Goal: Task Accomplishment & Management: Manage account settings

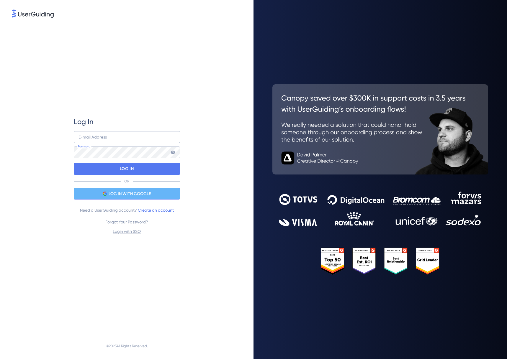
click at [117, 196] on span "LOG IN WITH GOOGLE" at bounding box center [130, 194] width 42 height 7
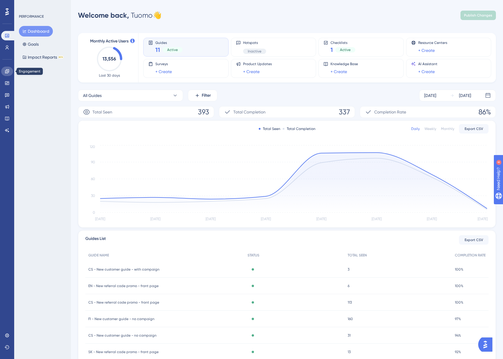
click at [7, 71] on icon at bounding box center [7, 71] width 4 height 4
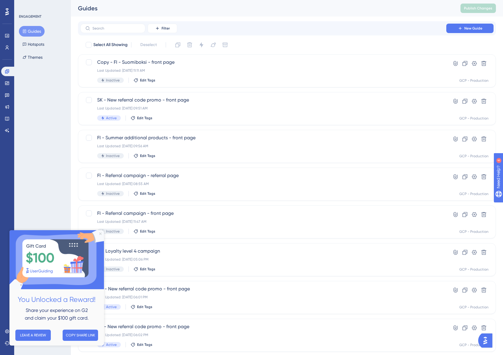
click at [100, 234] on icon "Close Preview" at bounding box center [100, 234] width 2 height 2
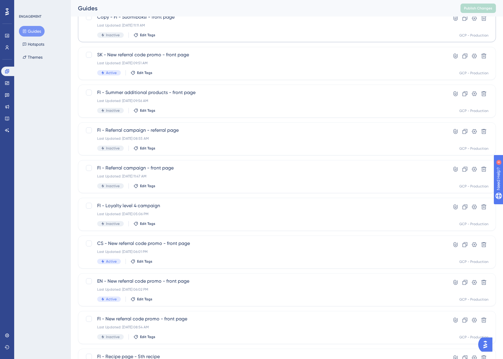
scroll to position [59, 0]
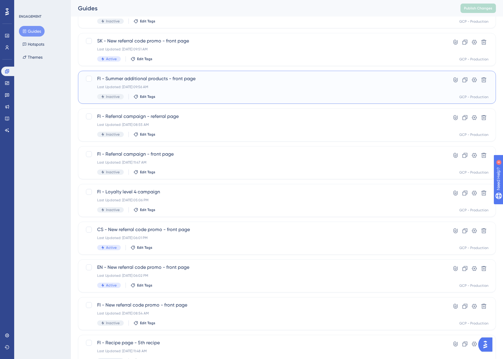
click at [216, 87] on div "Last Updated: Aug 12 2025, 09:56 AM" at bounding box center [263, 87] width 332 height 5
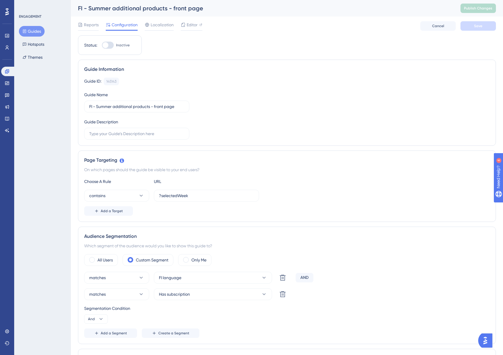
click at [43, 32] on button "Guides" at bounding box center [32, 31] width 26 height 11
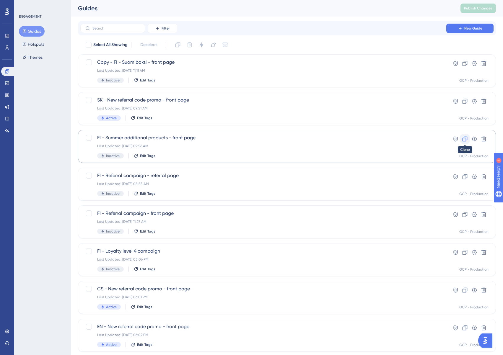
click at [462, 140] on icon at bounding box center [464, 139] width 5 height 5
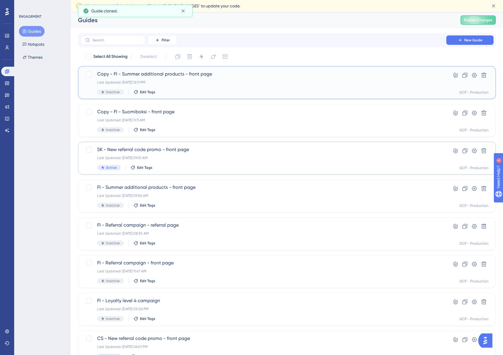
click at [266, 80] on div "Last Updated: Oct 02 2025, 12:11 PM" at bounding box center [263, 82] width 332 height 5
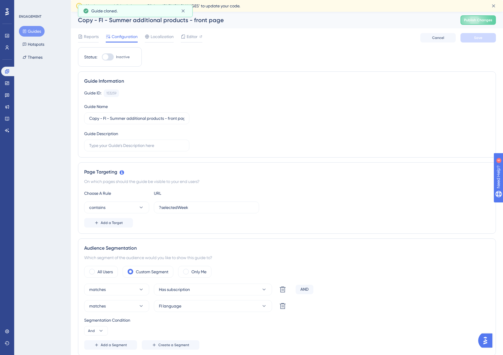
click at [99, 20] on div "Copy - FI - Summer additional products - front page" at bounding box center [261, 20] width 367 height 8
click at [183, 9] on icon at bounding box center [183, 11] width 6 height 6
drag, startPoint x: 104, startPoint y: 119, endPoint x: 73, endPoint y: 122, distance: 31.1
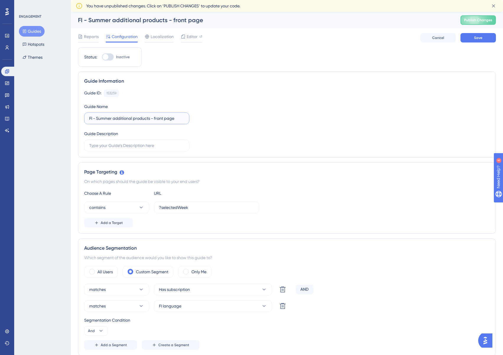
drag, startPoint x: 151, startPoint y: 119, endPoint x: 96, endPoint y: 119, distance: 54.6
click at [96, 119] on input "FI - Summer additional products - front page" at bounding box center [136, 118] width 95 height 6
click at [114, 119] on input "FI - Summer additional products - front page" at bounding box center [136, 118] width 95 height 6
drag, startPoint x: 112, startPoint y: 119, endPoint x: 97, endPoint y: 119, distance: 15.0
click at [97, 119] on input "FI - Summer additional products - front page" at bounding box center [136, 118] width 95 height 6
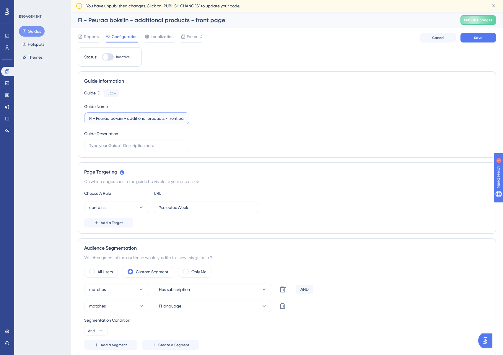
type input "FI - Peuraa boksiin - additional products - front page"
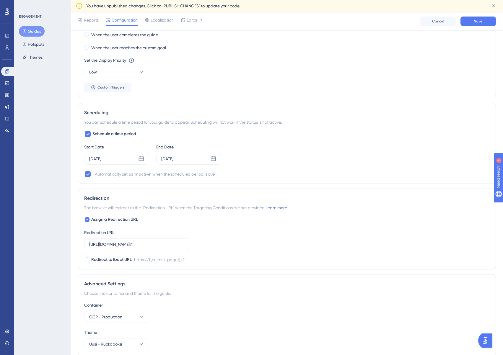
scroll to position [443, 0]
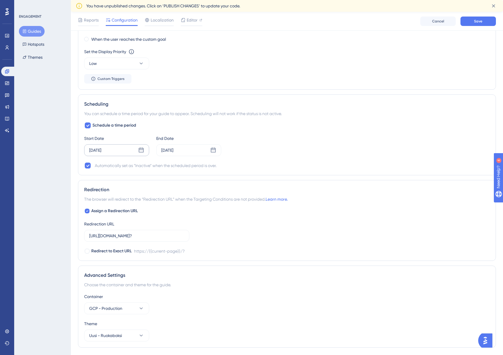
click at [139, 147] on div "Jun 05 2025" at bounding box center [116, 150] width 65 height 12
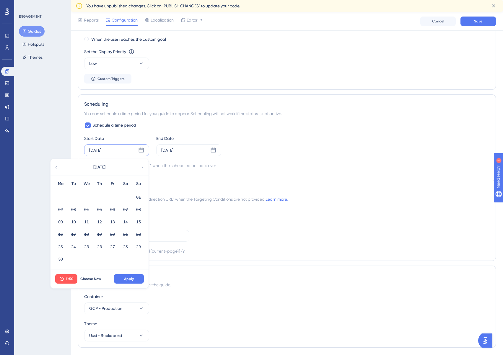
click at [140, 166] on div "June 2025" at bounding box center [98, 167] width 97 height 17
click at [142, 167] on icon at bounding box center [142, 167] width 1 height 2
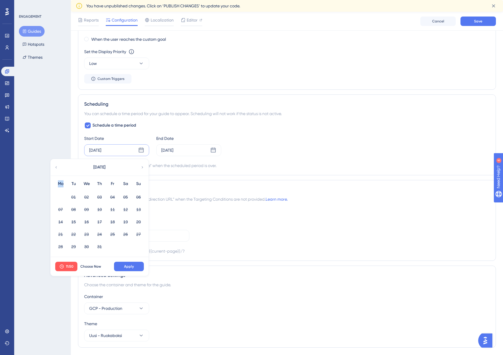
click at [142, 167] on icon at bounding box center [142, 167] width 1 height 2
click at [215, 149] on icon at bounding box center [213, 150] width 6 height 6
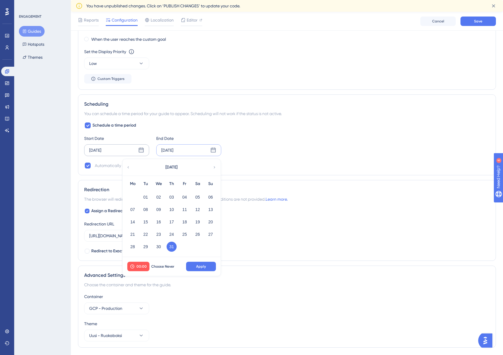
click at [215, 166] on icon at bounding box center [214, 167] width 4 height 5
click at [158, 209] on button "08" at bounding box center [158, 209] width 10 height 10
click at [208, 268] on button "Apply" at bounding box center [201, 266] width 30 height 9
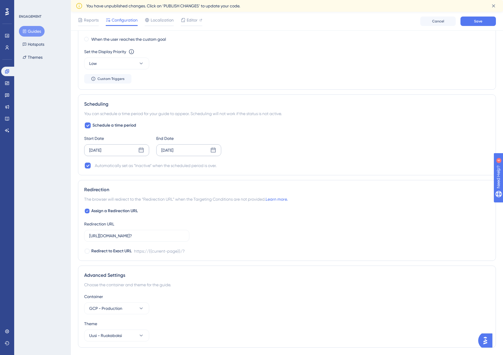
click at [140, 150] on icon at bounding box center [141, 150] width 6 height 6
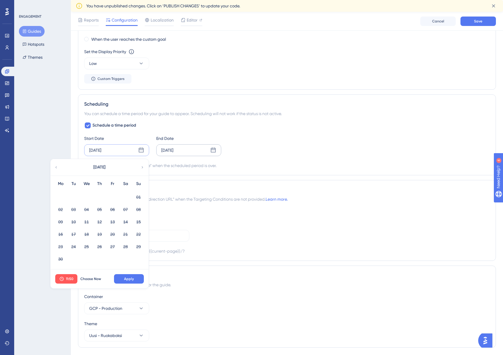
click at [142, 169] on icon at bounding box center [142, 167] width 4 height 5
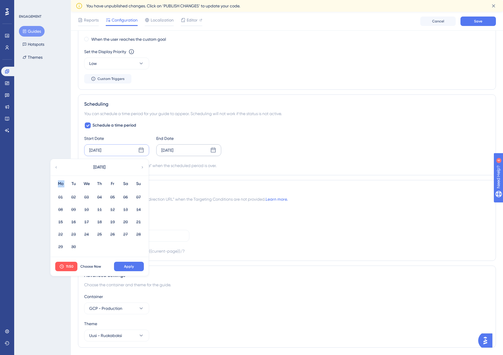
click at [142, 169] on icon at bounding box center [142, 167] width 4 height 5
click at [57, 167] on icon at bounding box center [56, 167] width 4 height 5
click at [100, 198] on button "02" at bounding box center [99, 197] width 10 height 10
click at [72, 266] on span "11:50" at bounding box center [70, 266] width 8 height 5
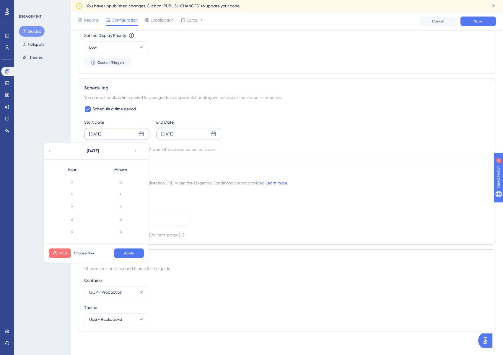
scroll to position [594, 0]
click at [86, 254] on span "Choose Now" at bounding box center [84, 253] width 21 height 5
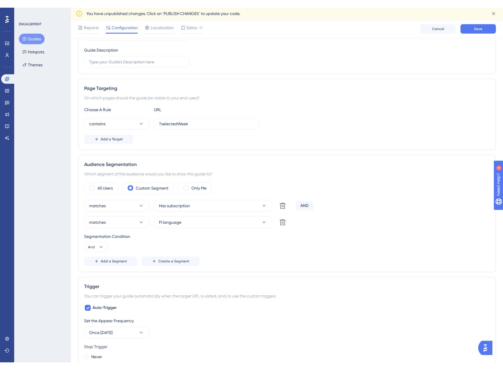
scroll to position [0, 0]
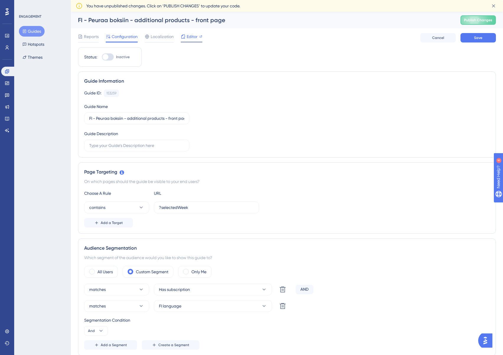
click at [192, 35] on span "Editor" at bounding box center [191, 36] width 11 height 7
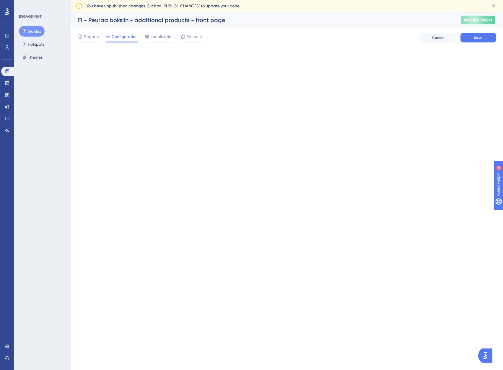
click at [469, 22] on span "Publish Changes" at bounding box center [478, 20] width 28 height 5
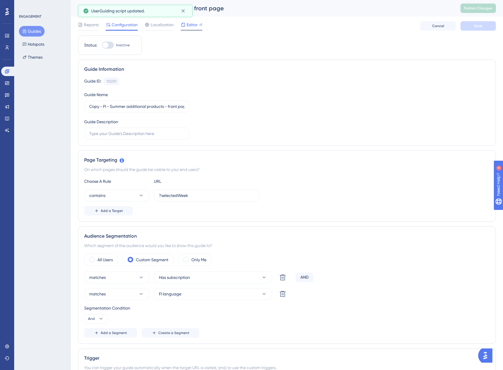
click at [194, 27] on span "Editor" at bounding box center [191, 24] width 11 height 7
click at [133, 106] on input "Copy - FI - Summer additional products - front page" at bounding box center [136, 106] width 95 height 6
drag, startPoint x: 104, startPoint y: 107, endPoint x: 44, endPoint y: 107, distance: 59.6
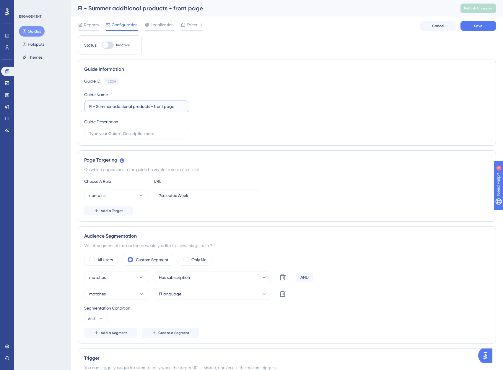
drag, startPoint x: 113, startPoint y: 106, endPoint x: 95, endPoint y: 108, distance: 17.5
click at [95, 108] on input "FI - Summer additional products - front page" at bounding box center [136, 106] width 95 height 6
type input "FI - Peuraa boksiin - additional products - front page"
click at [481, 30] on button "Save" at bounding box center [477, 25] width 35 height 9
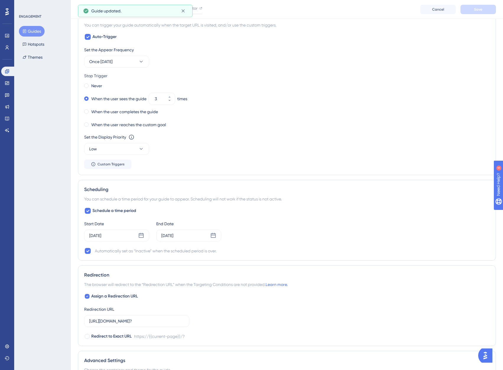
scroll to position [384, 0]
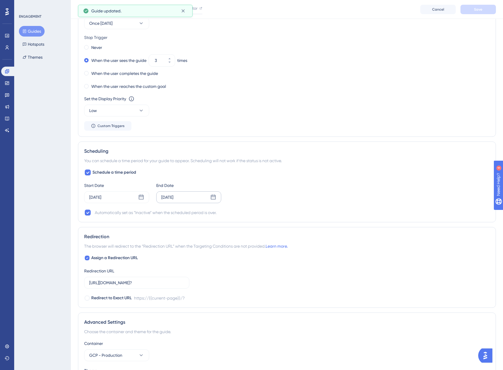
click at [216, 197] on div "Jul 31 2025" at bounding box center [188, 198] width 65 height 12
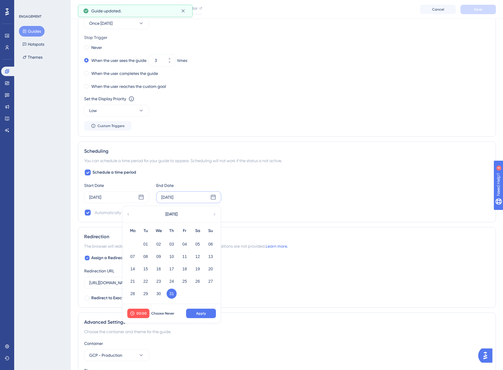
click at [213, 215] on icon at bounding box center [214, 214] width 4 height 5
click at [215, 216] on icon at bounding box center [214, 214] width 4 height 5
click at [159, 258] on button "08" at bounding box center [158, 257] width 10 height 10
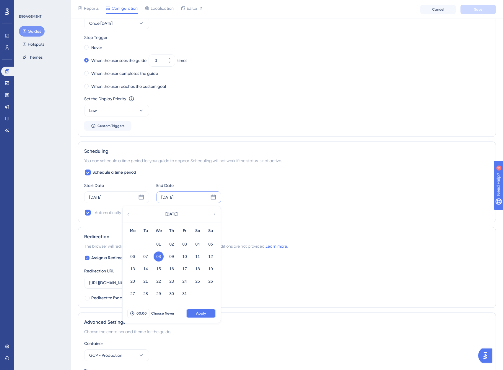
click at [200, 315] on span "Apply" at bounding box center [201, 313] width 10 height 5
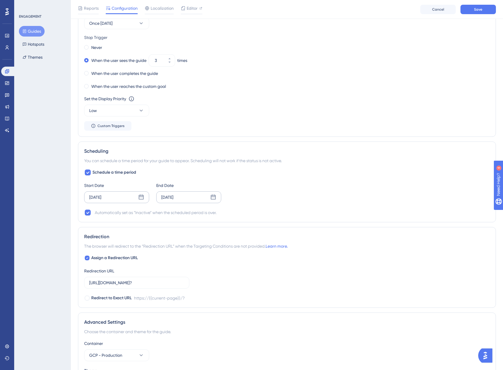
click at [136, 197] on div "Jun 05 2025" at bounding box center [116, 198] width 65 height 12
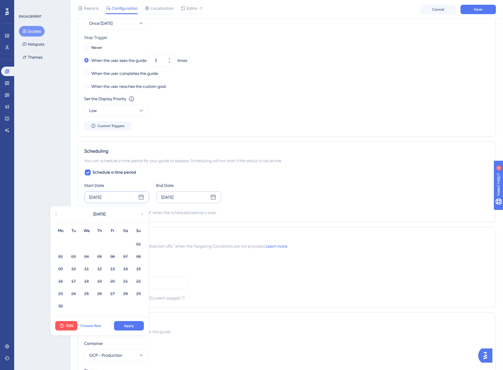
click at [88, 324] on span "Choose Now" at bounding box center [90, 326] width 21 height 5
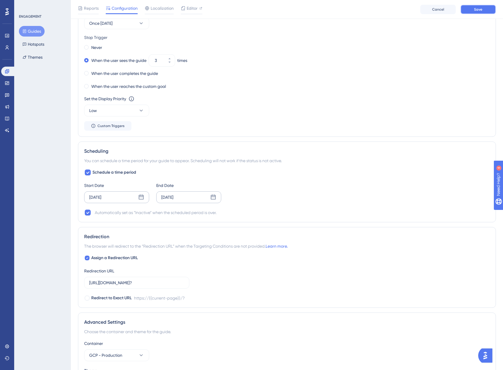
click at [481, 6] on button "Save" at bounding box center [477, 9] width 35 height 9
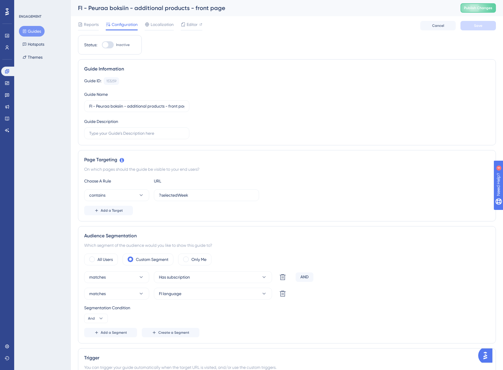
scroll to position [0, 0]
click at [107, 45] on div at bounding box center [105, 45] width 6 height 6
click at [102, 45] on input "Inactive" at bounding box center [102, 45] width 0 height 0
checkbox input "true"
click at [480, 26] on span "Save" at bounding box center [478, 26] width 8 height 5
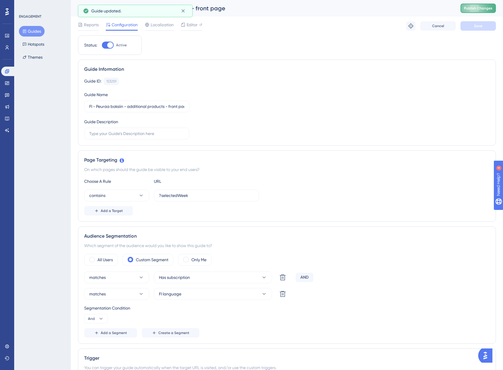
click at [484, 8] on span "Publish Changes" at bounding box center [478, 8] width 28 height 5
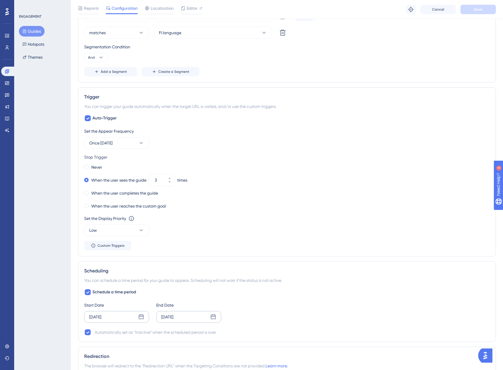
scroll to position [266, 0]
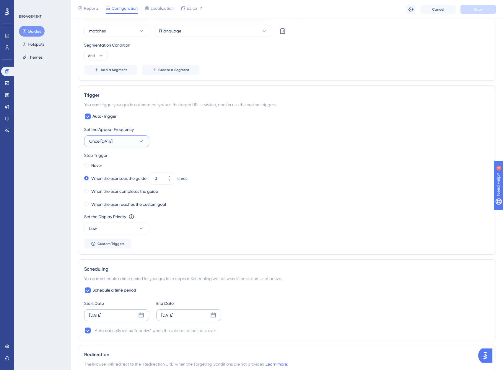
click at [141, 142] on icon at bounding box center [141, 141] width 3 height 2
click at [120, 159] on div "Only Once Only Once" at bounding box center [117, 159] width 48 height 12
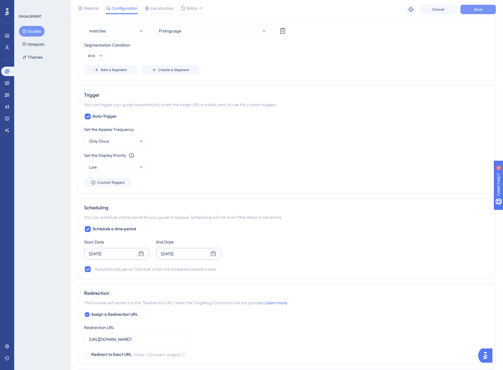
drag, startPoint x: 477, startPoint y: 14, endPoint x: 480, endPoint y: 11, distance: 5.4
click at [480, 11] on div "Reports Configuration Localization Editor Troubleshoot Cancel Save" at bounding box center [287, 9] width 432 height 19
click at [480, 11] on span "Save" at bounding box center [478, 9] width 8 height 5
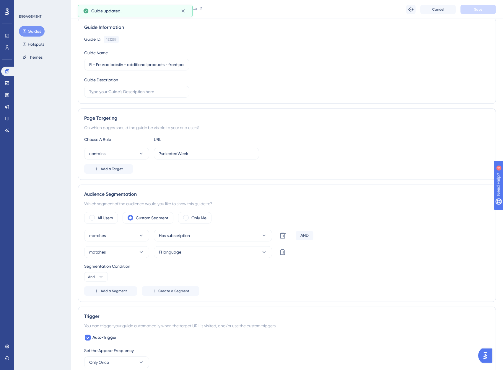
scroll to position [0, 0]
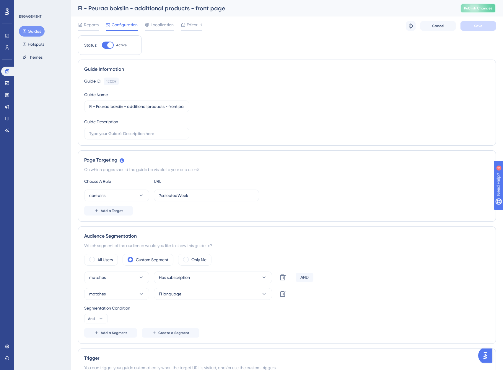
click at [475, 10] on button "Publish Changes" at bounding box center [477, 8] width 35 height 9
